Goal: Entertainment & Leisure: Browse casually

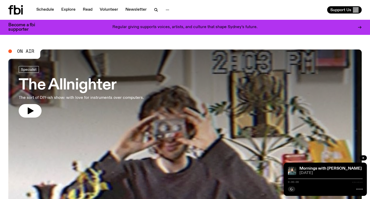
click at [109, 92] on h3 "The Allnighter" at bounding box center [81, 85] width 125 height 15
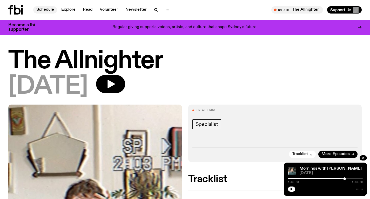
click at [45, 13] on link "Schedule" at bounding box center [45, 9] width 24 height 7
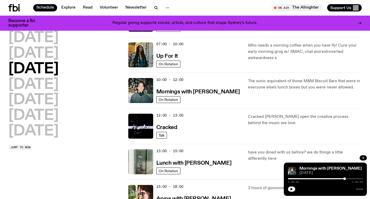
scroll to position [44, 0]
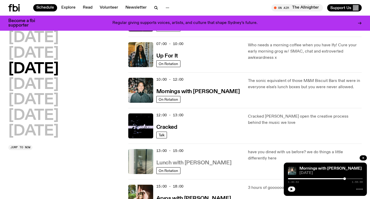
click at [216, 165] on h3 "Lunch with [PERSON_NAME]" at bounding box center [193, 162] width 75 height 5
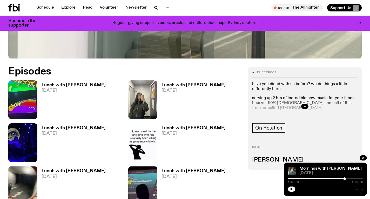
scroll to position [215, 0]
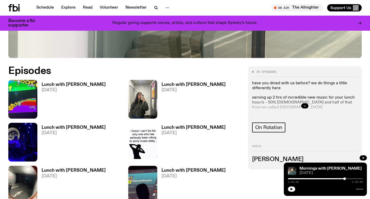
click at [307, 105] on button "button" at bounding box center [304, 105] width 7 height 5
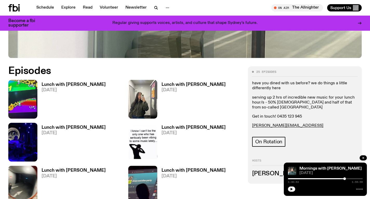
click at [59, 85] on h3 "Lunch with [PERSON_NAME]" at bounding box center [74, 84] width 64 height 4
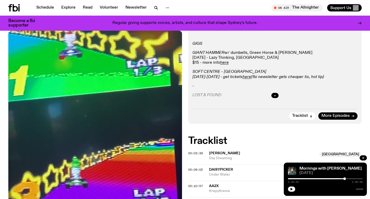
scroll to position [96, 0]
click at [277, 94] on button "button" at bounding box center [274, 95] width 7 height 5
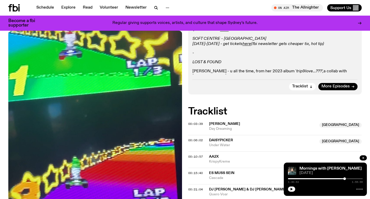
scroll to position [0, 0]
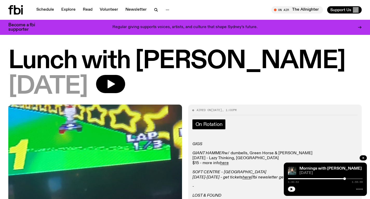
click at [222, 128] on link "On Rotation" at bounding box center [208, 124] width 33 height 10
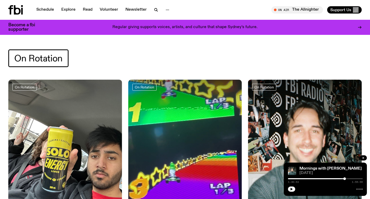
click at [13, 9] on icon at bounding box center [15, 9] width 15 height 9
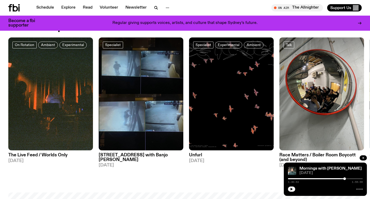
scroll to position [248, 0]
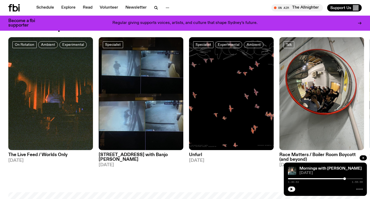
click at [158, 126] on img at bounding box center [141, 93] width 85 height 113
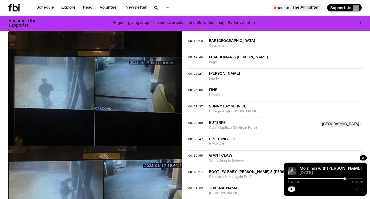
scroll to position [298, 0]
